Goal: Task Accomplishment & Management: Manage account settings

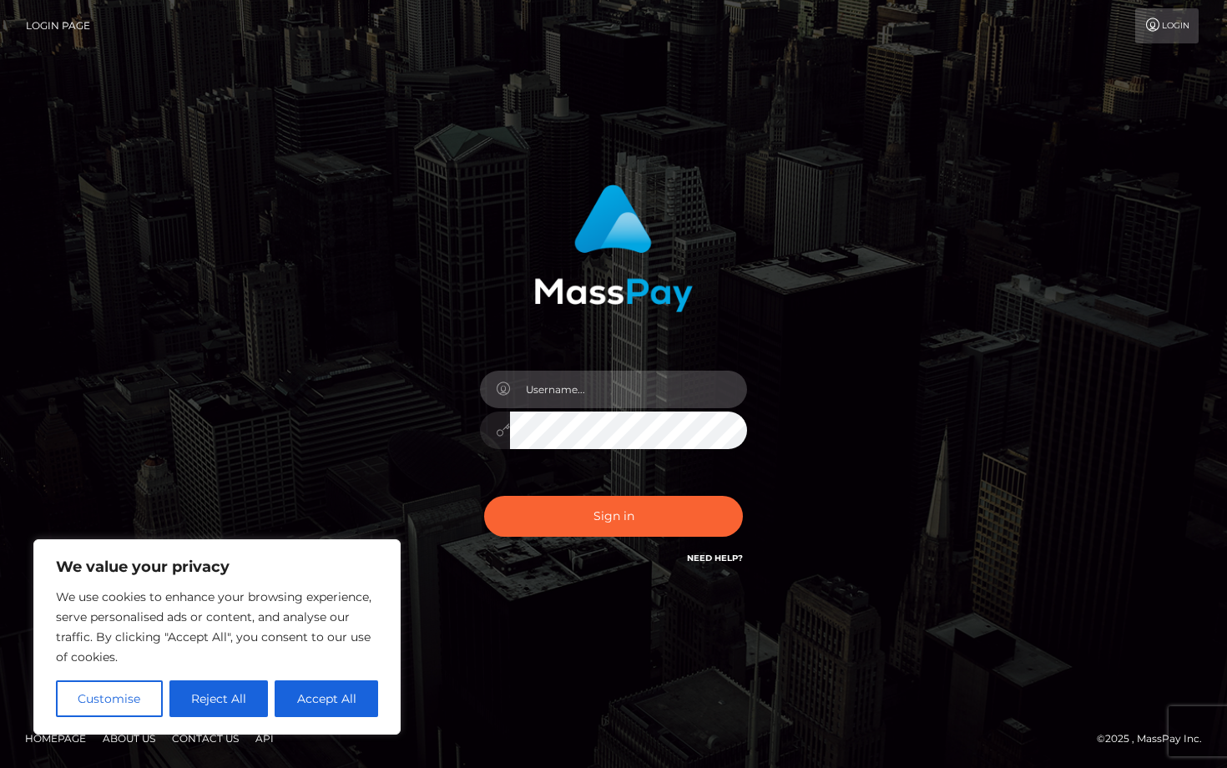
type input "[EMAIL_ADDRESS][DOMAIN_NAME]"
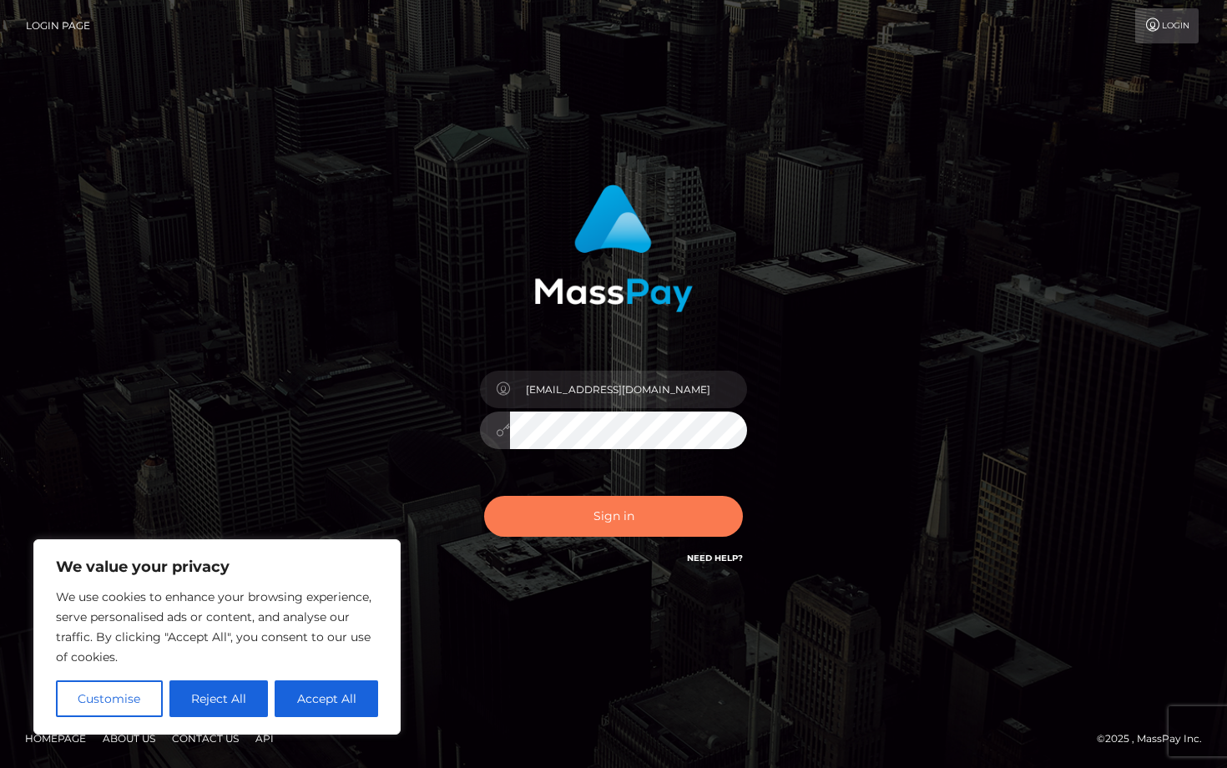
click at [529, 521] on button "Sign in" at bounding box center [613, 516] width 259 height 41
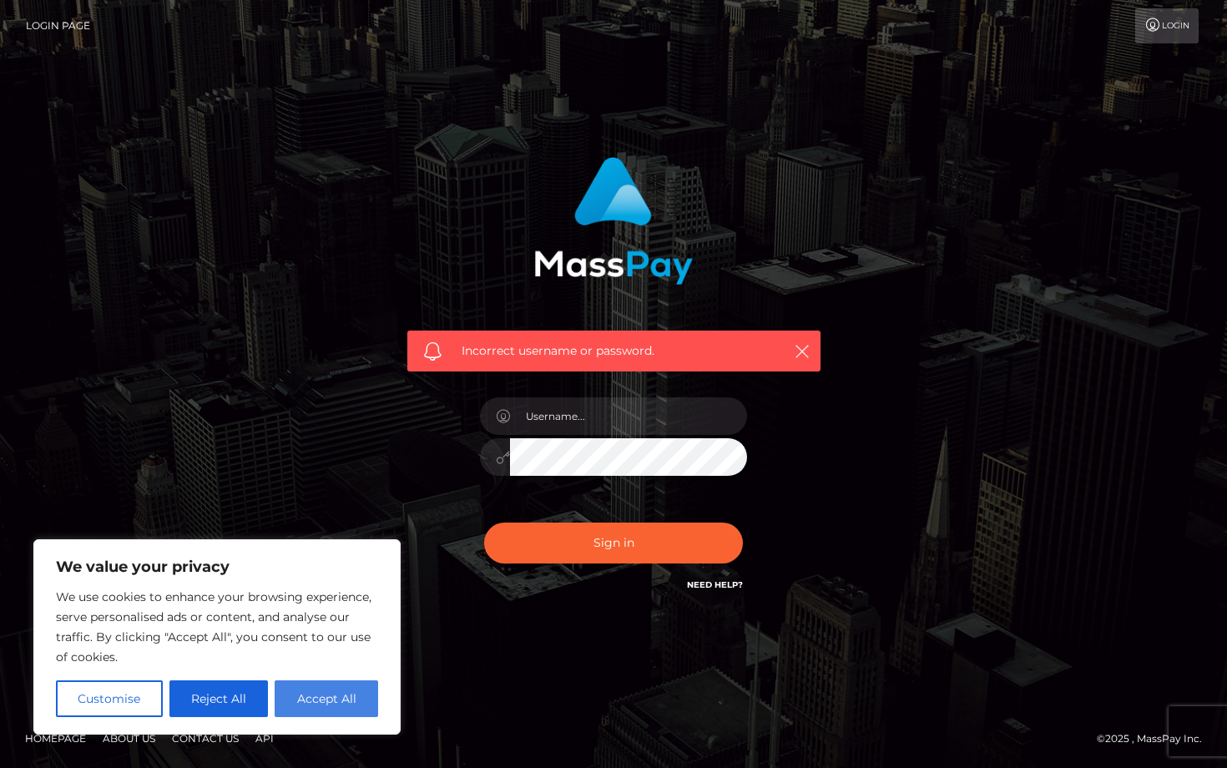
click at [317, 685] on button "Accept All" at bounding box center [327, 698] width 104 height 37
checkbox input "true"
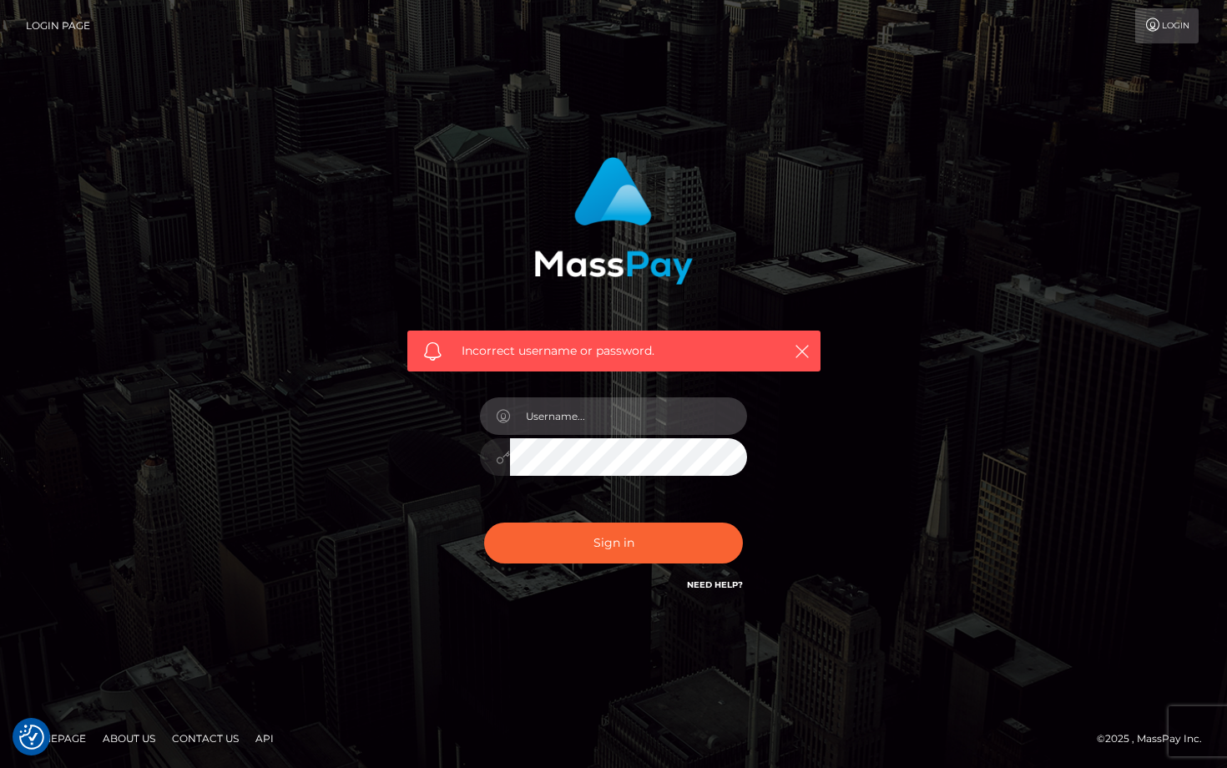
click at [562, 431] on input "text" at bounding box center [628, 416] width 237 height 38
type input "[EMAIL_ADDRESS][DOMAIN_NAME]"
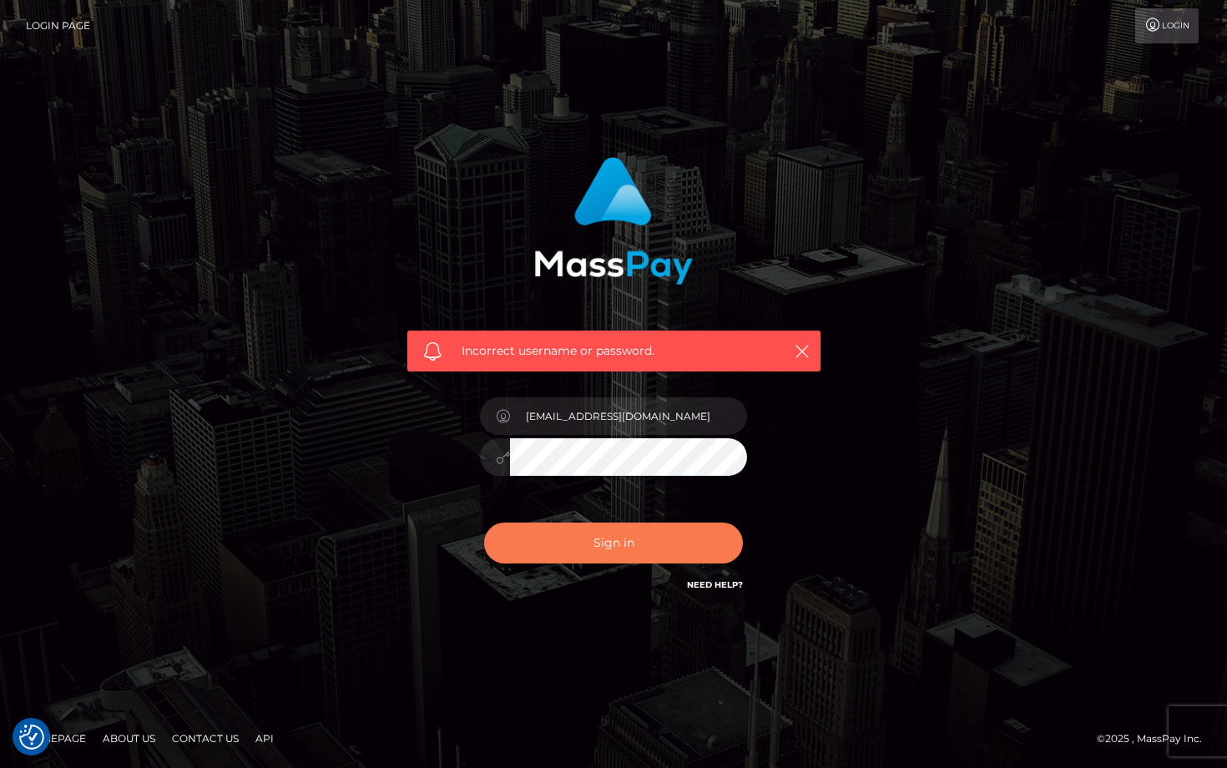
click at [568, 532] on button "Sign in" at bounding box center [613, 543] width 259 height 41
click at [679, 614] on form "Incorrect username or password." at bounding box center [614, 384] width 438 height 480
click at [715, 590] on link "Need Help?" at bounding box center [715, 584] width 56 height 11
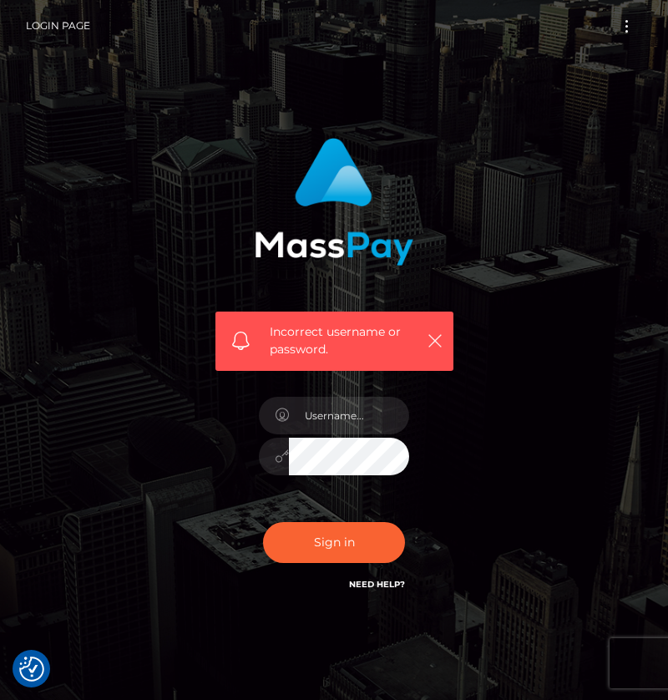
click at [440, 329] on div "Incorrect username or password." at bounding box center [334, 340] width 238 height 59
click at [434, 339] on icon "button" at bounding box center [435, 340] width 17 height 17
click at [432, 343] on icon "button" at bounding box center [435, 340] width 17 height 17
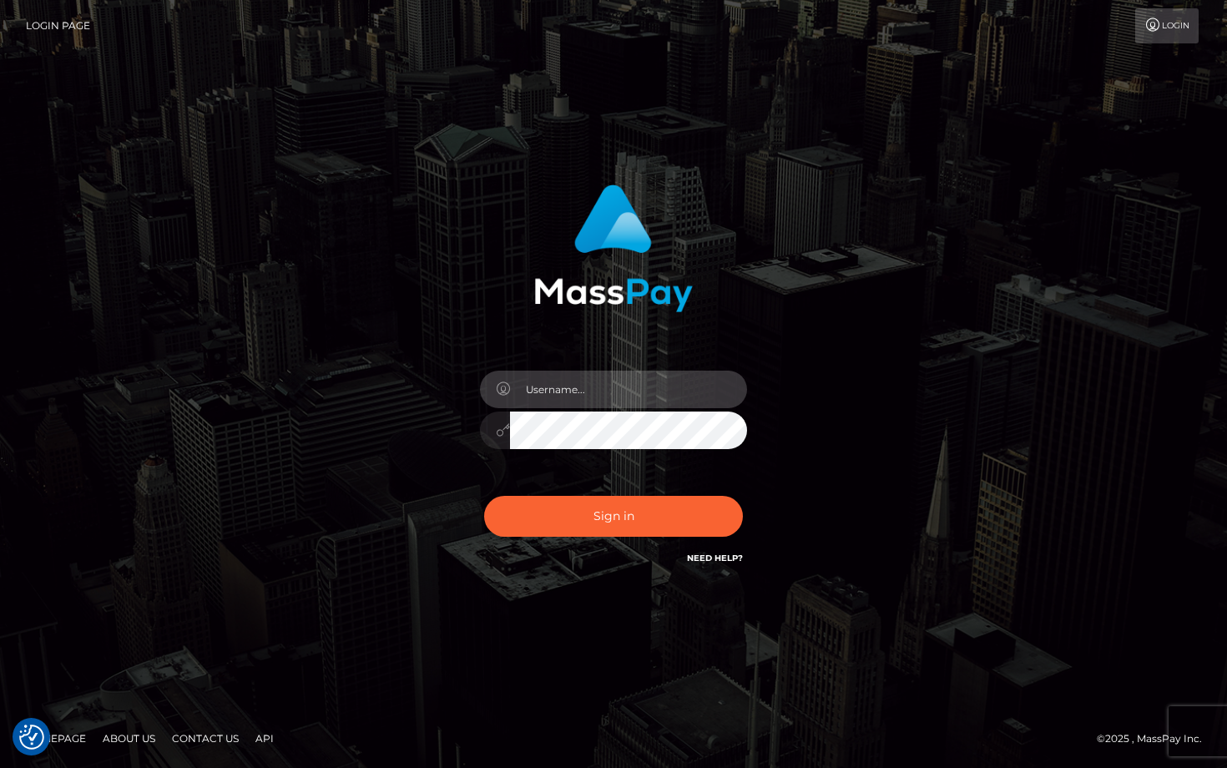
type input "[EMAIL_ADDRESS][DOMAIN_NAME]"
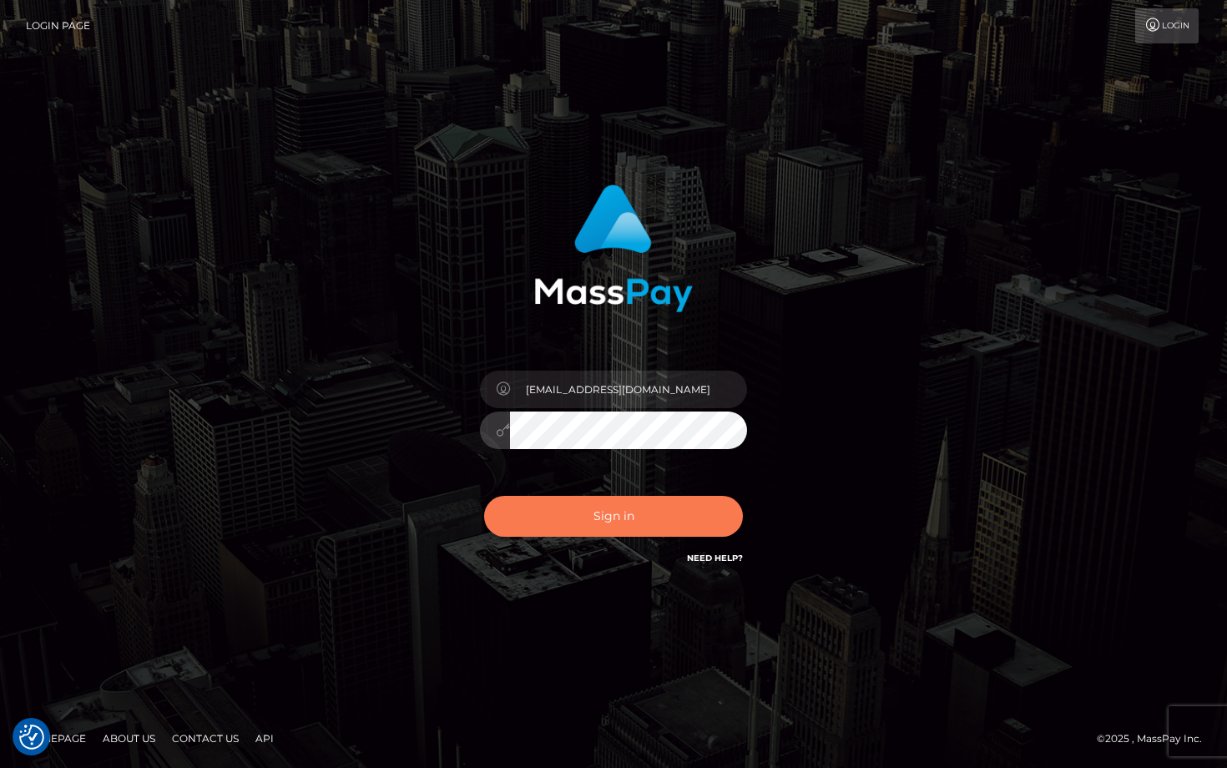
click at [536, 509] on button "Sign in" at bounding box center [613, 516] width 259 height 41
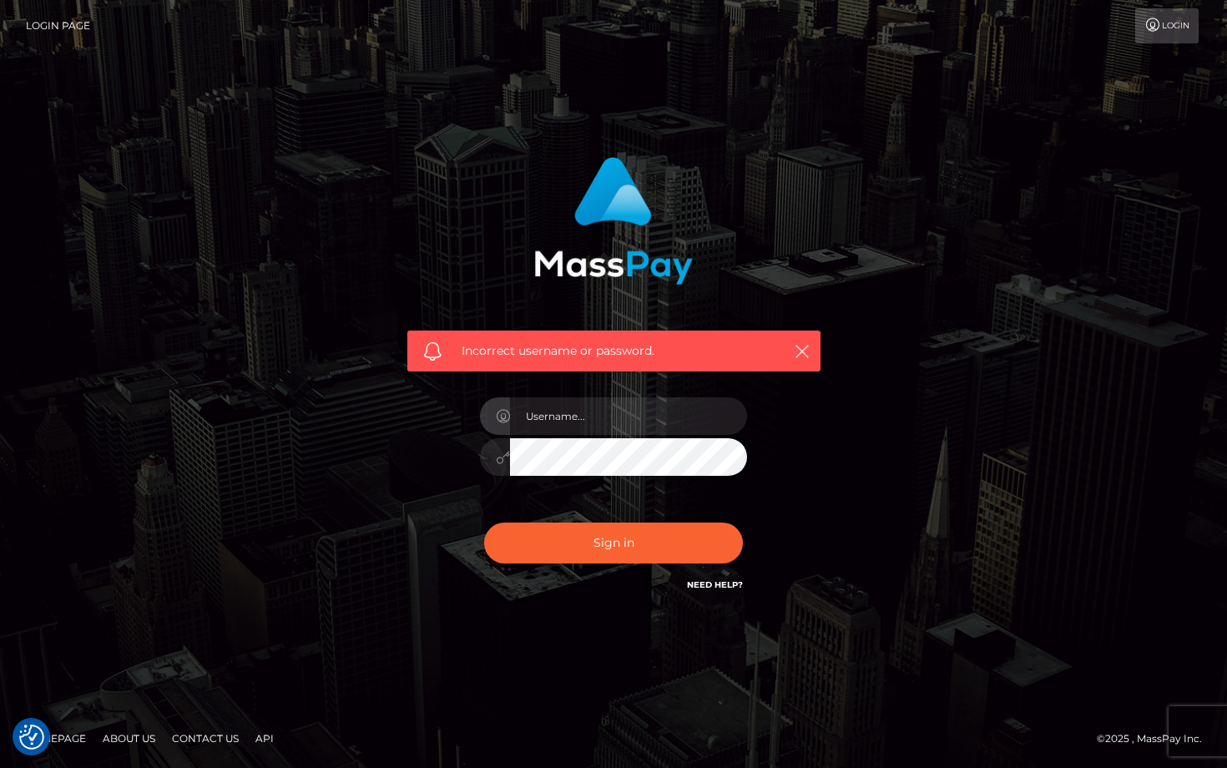
click at [736, 564] on div "Sign in Need Help?" at bounding box center [614, 550] width 292 height 74
click at [586, 422] on input "text" at bounding box center [628, 416] width 237 height 38
type input "[EMAIL_ADDRESS][DOMAIN_NAME]"
click at [755, 466] on div "[EMAIL_ADDRESS][DOMAIN_NAME]" at bounding box center [614, 449] width 292 height 128
click at [648, 559] on button "Sign in" at bounding box center [613, 543] width 259 height 41
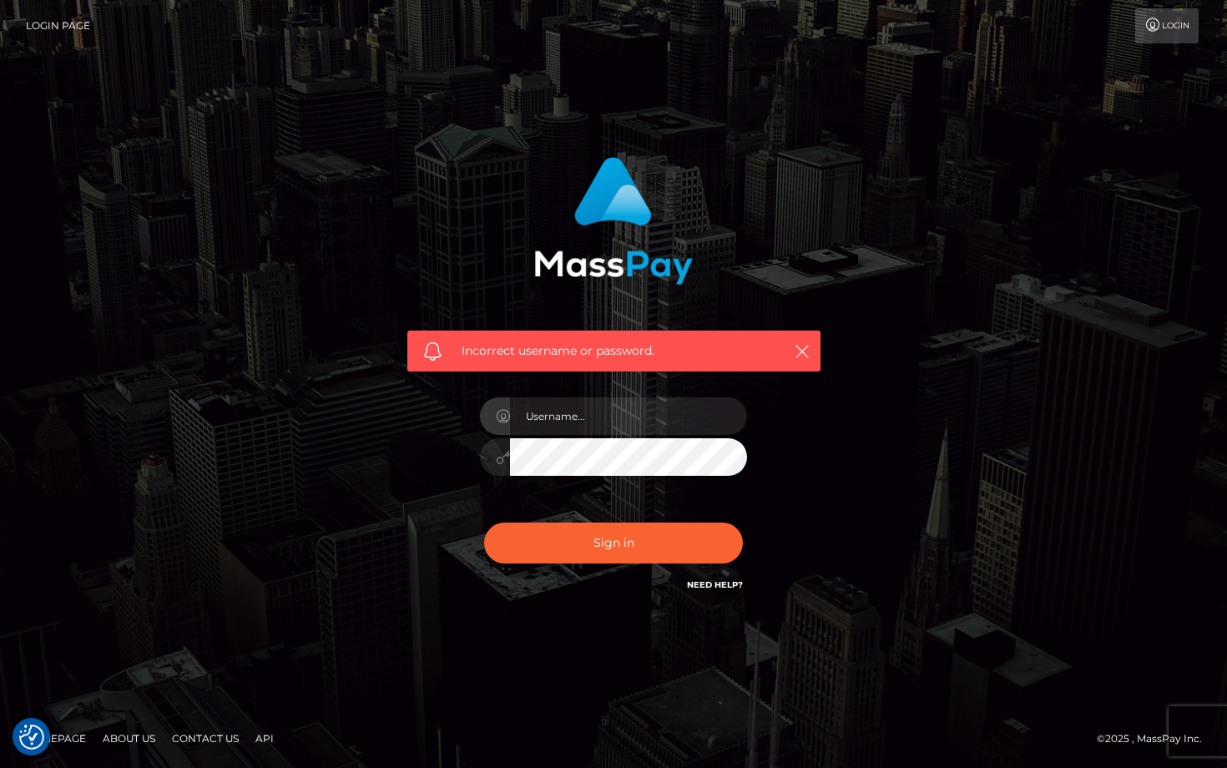
click at [698, 585] on link "Need Help?" at bounding box center [715, 584] width 56 height 11
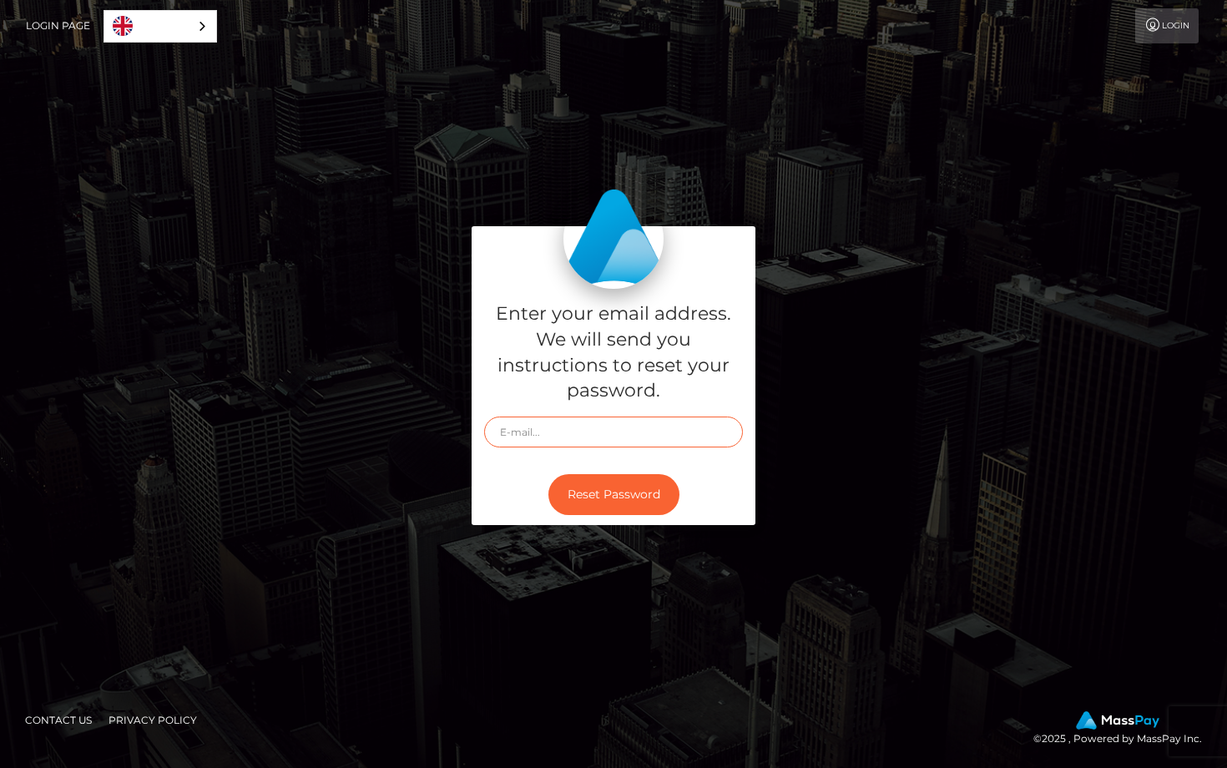
type input "[EMAIL_ADDRESS][DOMAIN_NAME]"
click at [598, 497] on button "Reset Password" at bounding box center [614, 494] width 131 height 41
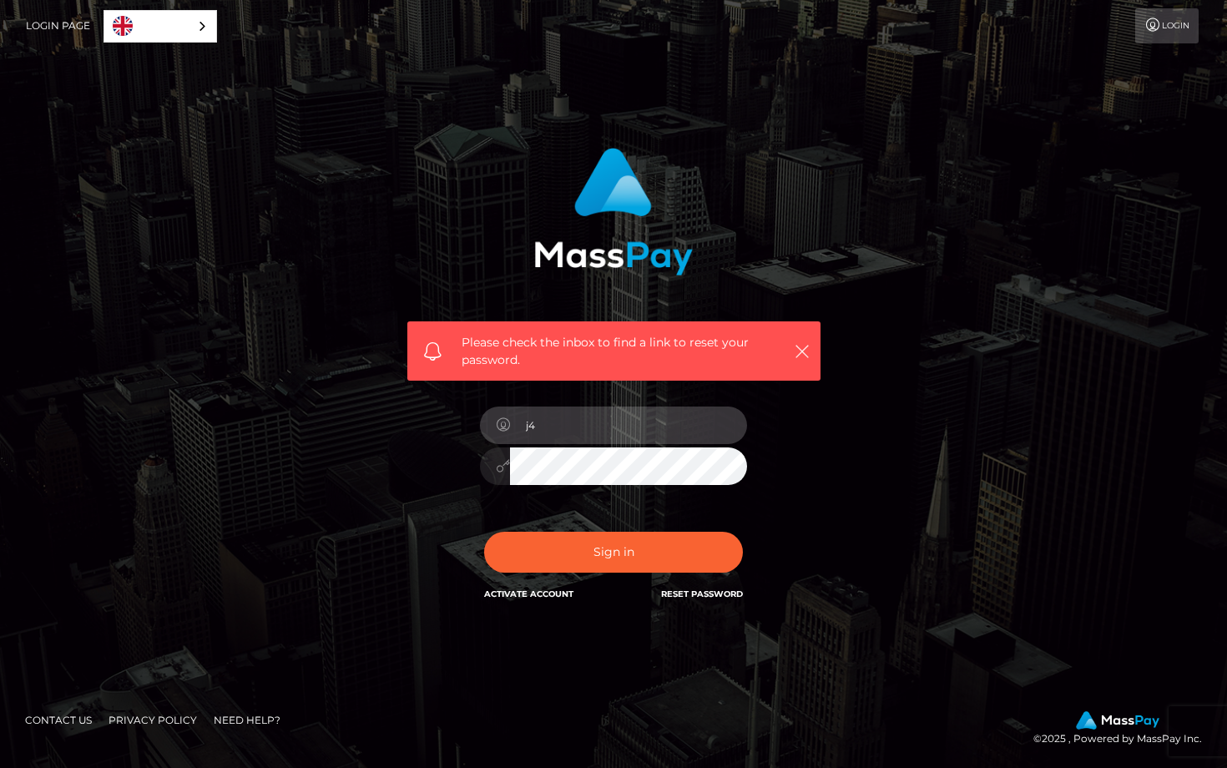
type input "j41"
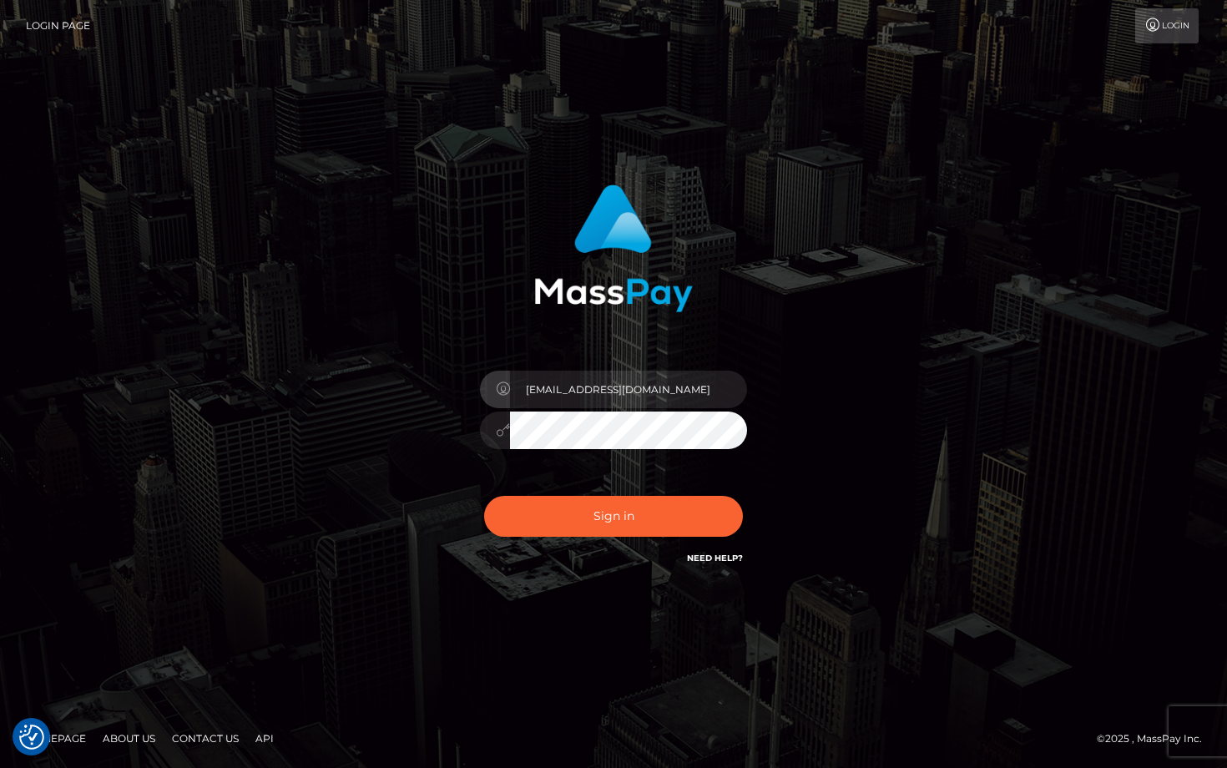
type input "j41247683@gmail.com"
click at [797, 447] on div "j41247683@gmail.com Sign in" at bounding box center [614, 376] width 438 height 408
click at [646, 521] on button "Sign in" at bounding box center [613, 516] width 259 height 41
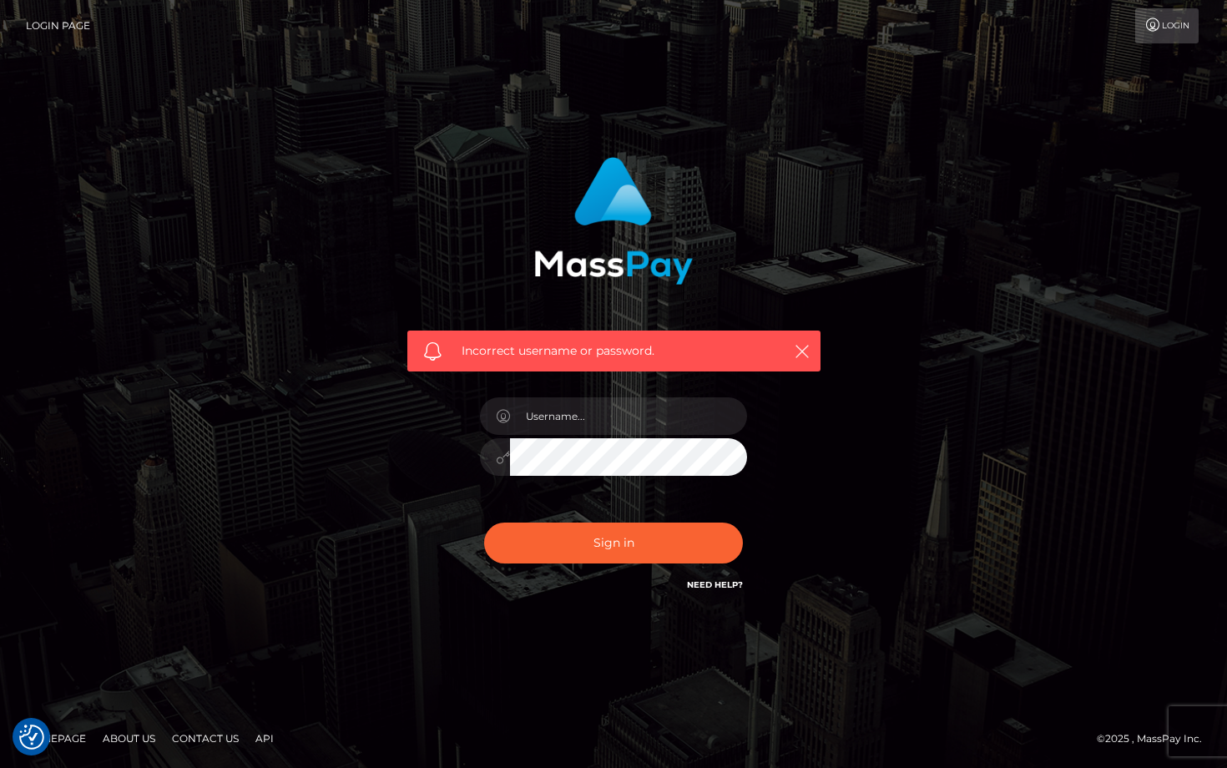
click at [183, 738] on link "Contact Us" at bounding box center [205, 739] width 80 height 26
